Goal: Information Seeking & Learning: Learn about a topic

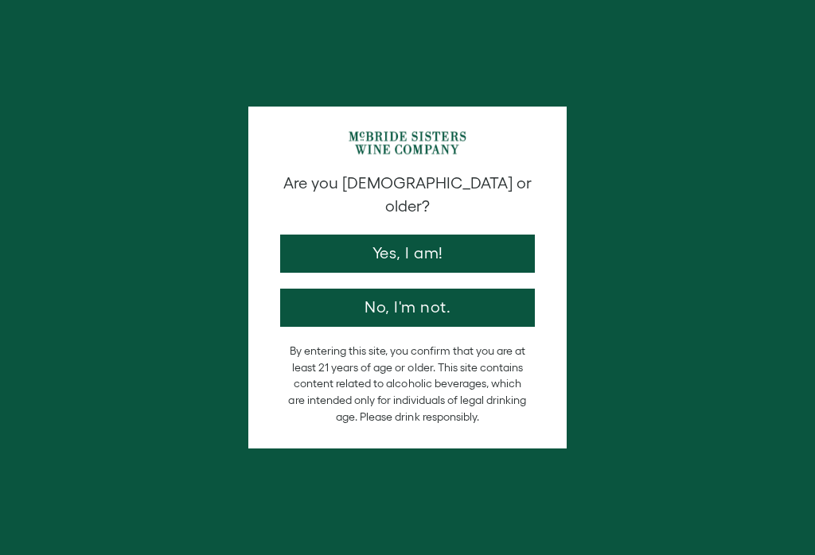
click at [453, 235] on button "Yes, I am!" at bounding box center [407, 254] width 255 height 38
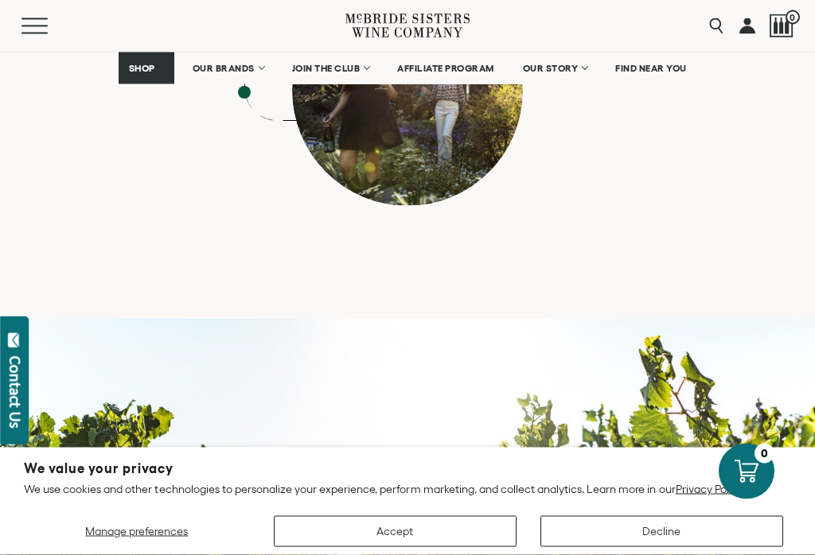
scroll to position [7052, 0]
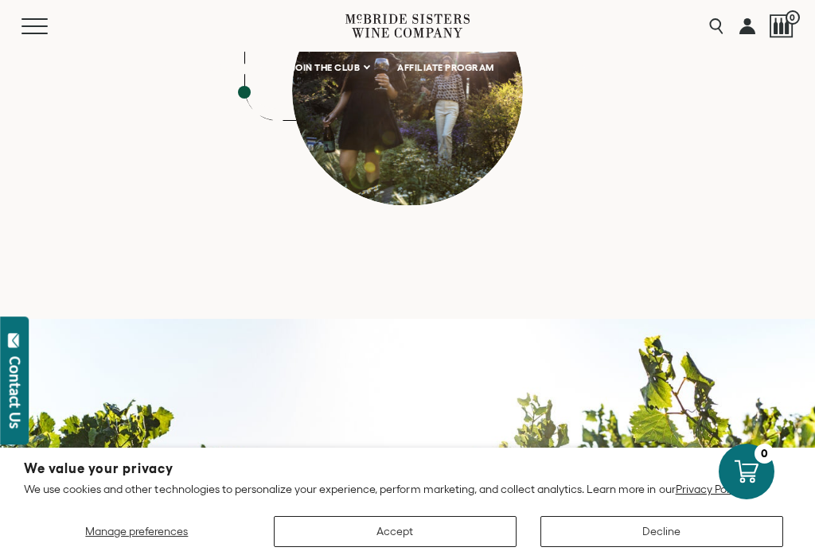
scroll to position [7076, 0]
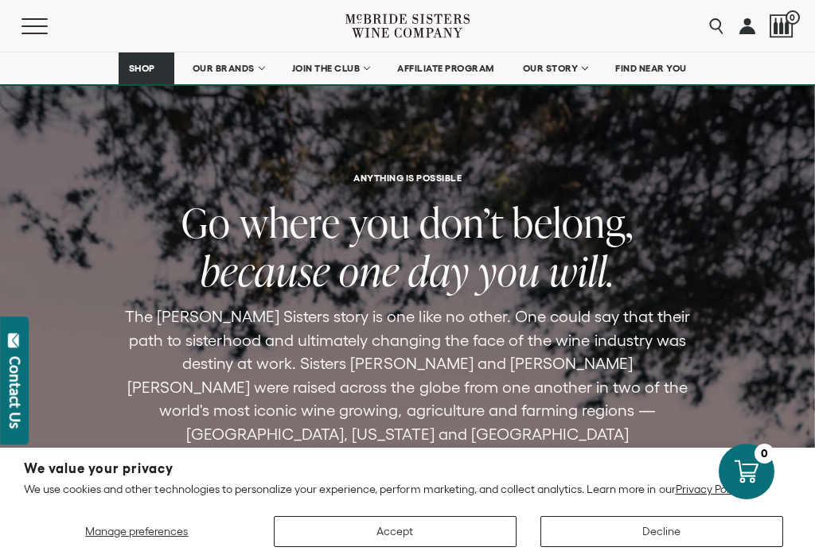
scroll to position [1043, 0]
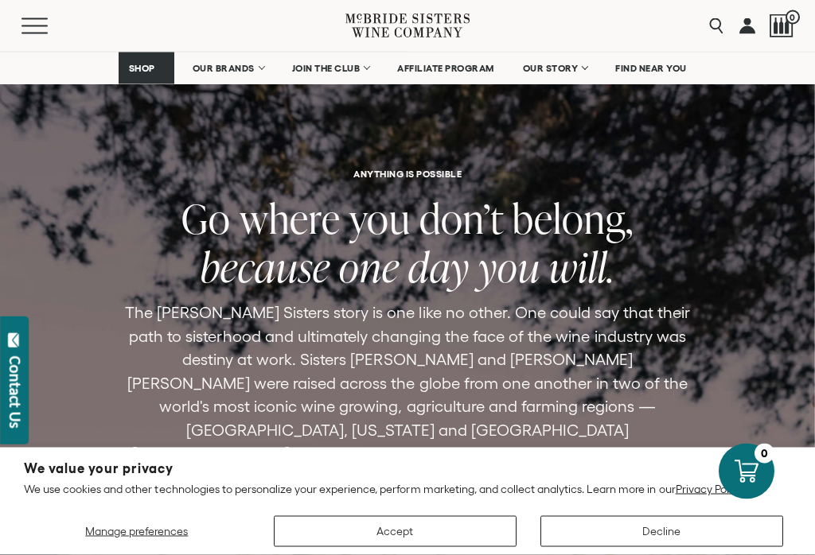
click at [50, 438] on div "ANYTHING IS POSSIBLE Go where you don’t belong, because one day you will. The M…" at bounding box center [408, 391] width 726 height 442
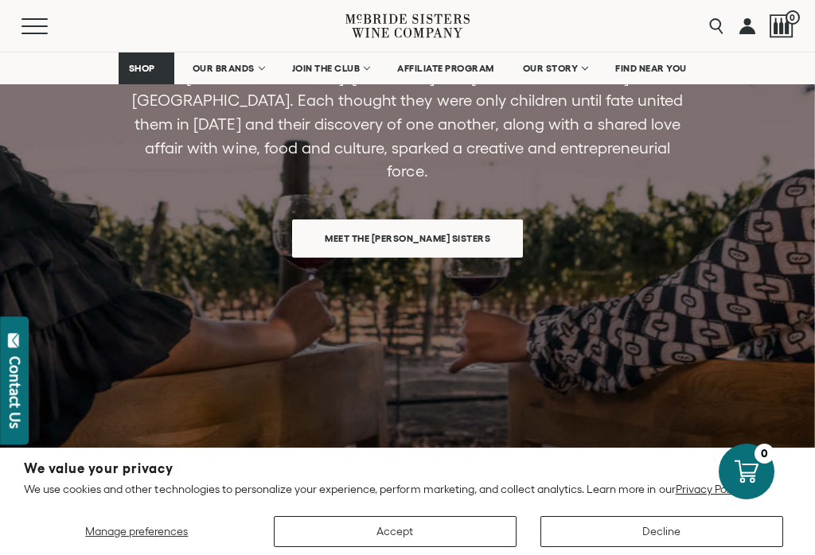
scroll to position [1405, 0]
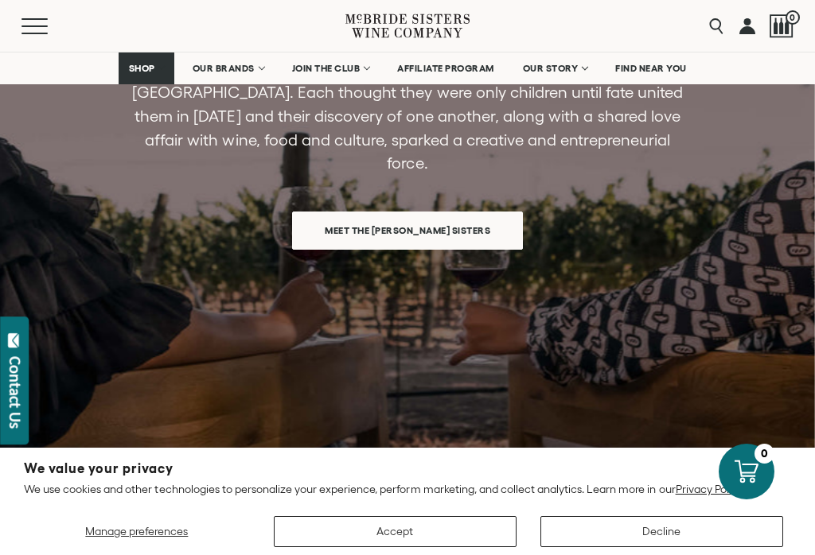
click at [406, 215] on span "Meet the McBride Sisters" at bounding box center [407, 230] width 221 height 31
